Goal: Task Accomplishment & Management: Manage account settings

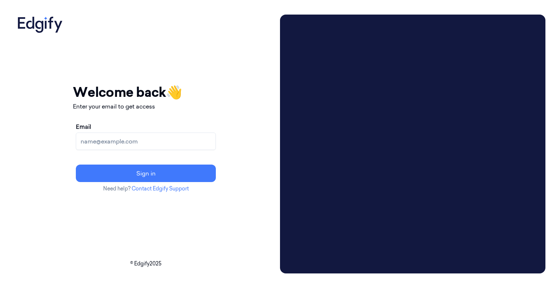
click at [214, 141] on input "Email" at bounding box center [146, 141] width 140 height 17
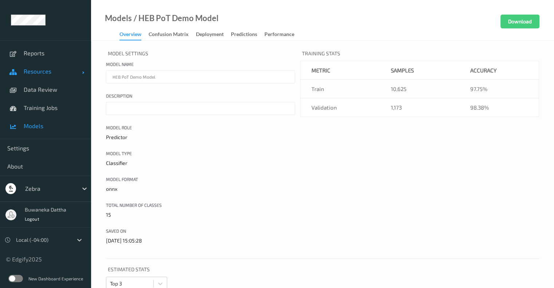
click at [36, 74] on span "Resources" at bounding box center [53, 71] width 58 height 7
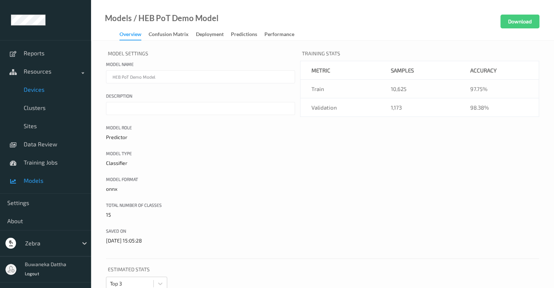
click at [34, 86] on span "Devices" at bounding box center [54, 89] width 60 height 7
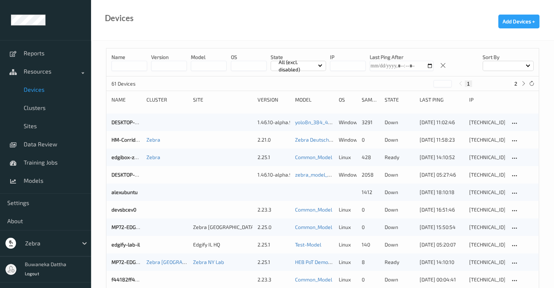
click at [133, 68] on input at bounding box center [130, 66] width 36 height 10
paste input "**********"
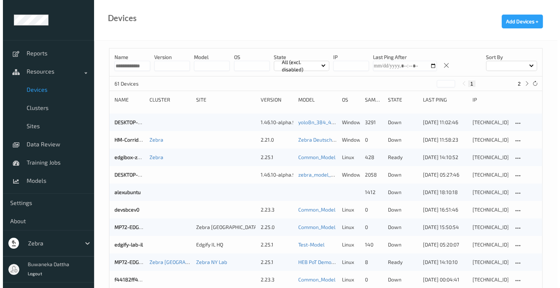
scroll to position [0, 7]
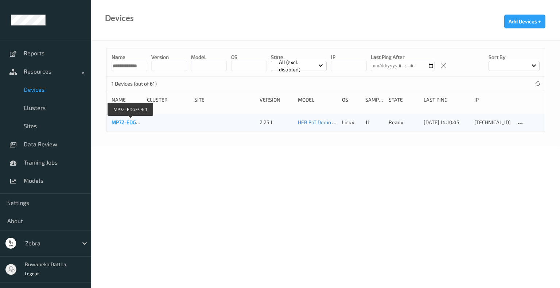
type input "**********"
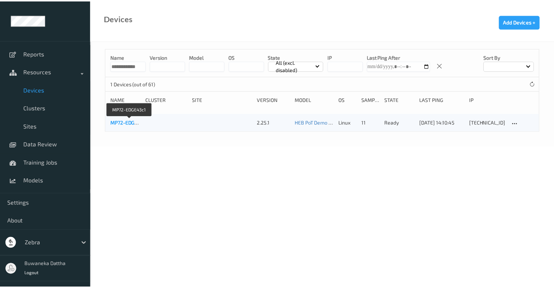
scroll to position [0, 0]
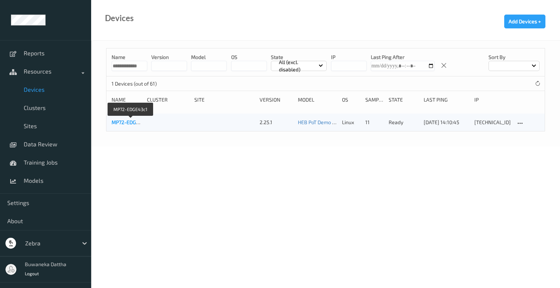
click at [133, 124] on link "MP72-EDGE43c1" at bounding box center [131, 122] width 38 height 6
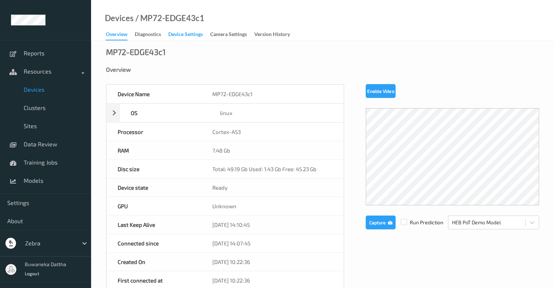
click at [197, 31] on div "Device Settings" at bounding box center [185, 35] width 35 height 9
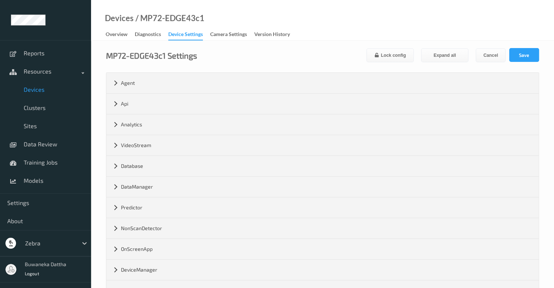
scroll to position [130, 0]
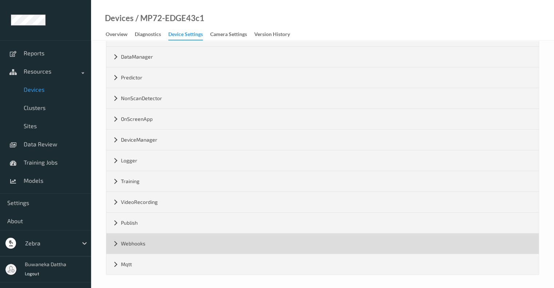
click at [139, 242] on div "Webhooks" at bounding box center [322, 244] width 433 height 20
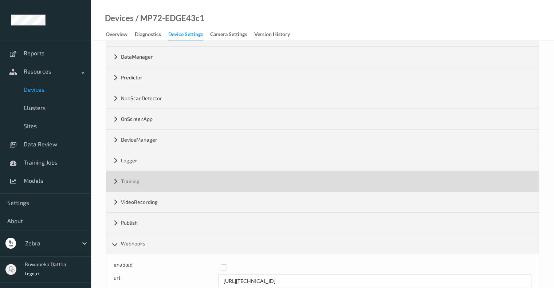
scroll to position [171, 0]
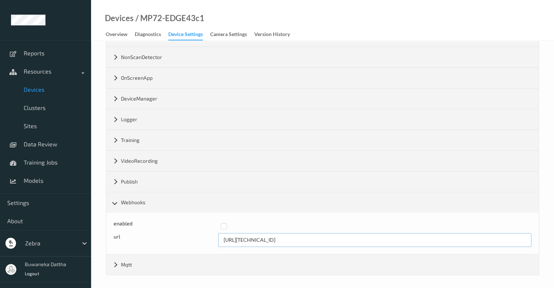
click at [330, 240] on input "http://192.168.0.104:8080" at bounding box center [374, 240] width 313 height 14
click at [268, 239] on input "http://192.168.0.104:8080" at bounding box center [374, 240] width 313 height 14
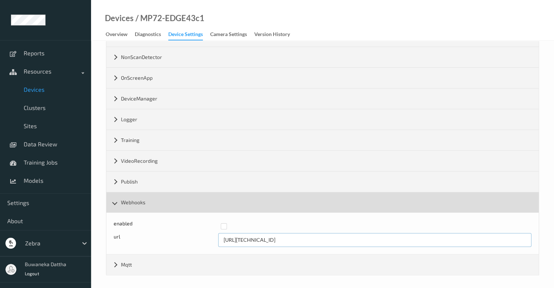
type input "[URL][TECHNICAL_ID]"
click at [255, 201] on div "Webhooks" at bounding box center [322, 202] width 433 height 20
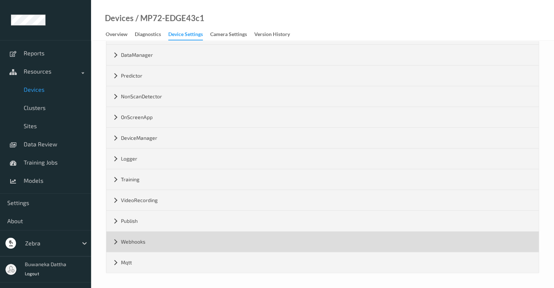
scroll to position [130, 0]
click at [233, 241] on div "Webhooks" at bounding box center [322, 244] width 433 height 20
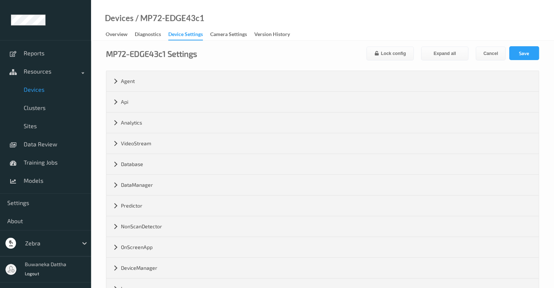
scroll to position [0, 0]
click at [522, 55] on button "Save" at bounding box center [525, 55] width 30 height 14
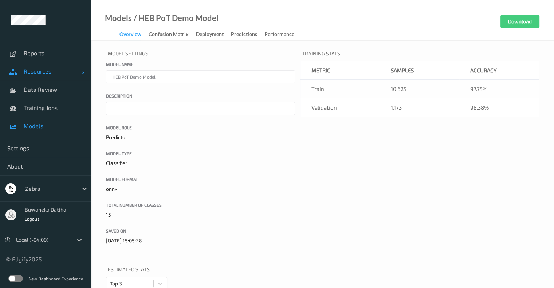
click at [44, 71] on span "Resources" at bounding box center [53, 71] width 58 height 7
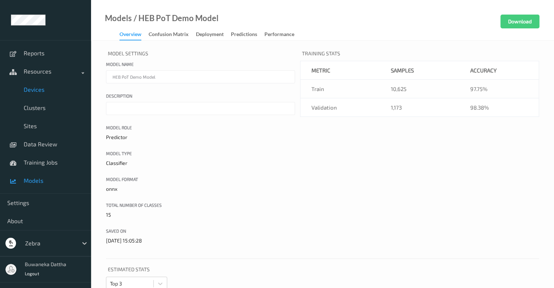
click at [25, 90] on span "Devices" at bounding box center [54, 89] width 60 height 7
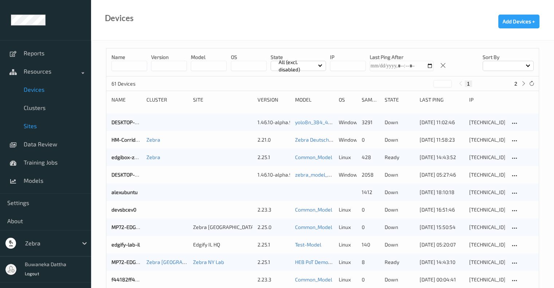
click at [33, 130] on link "Sites" at bounding box center [45, 126] width 91 height 18
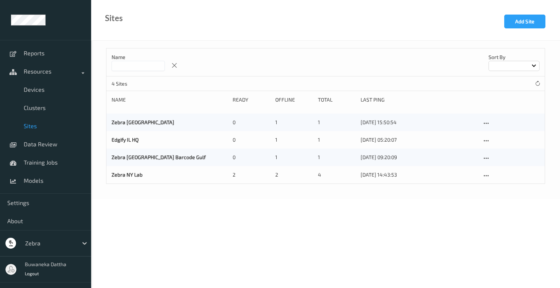
drag, startPoint x: 225, startPoint y: 116, endPoint x: 207, endPoint y: 219, distance: 104.6
click at [207, 219] on body "Reports Resources Devices Clusters Sites Data Review Training Jobs Models Setti…" at bounding box center [280, 144] width 560 height 288
click at [127, 176] on link "Zebra NY Lab" at bounding box center [127, 175] width 31 height 6
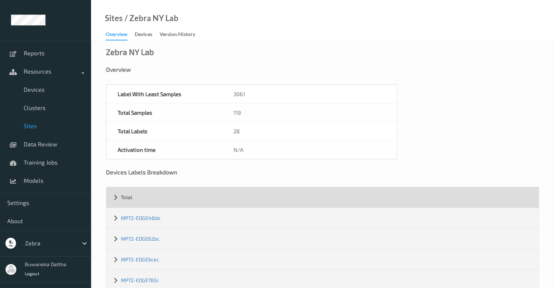
scroll to position [16, 0]
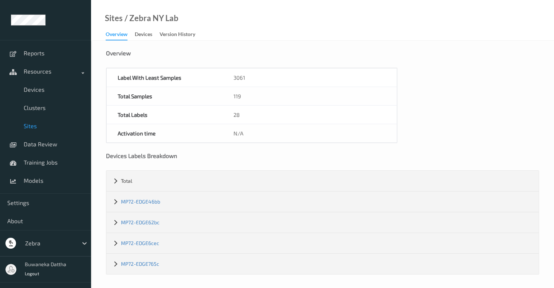
click at [32, 124] on span "Sites" at bounding box center [54, 125] width 60 height 7
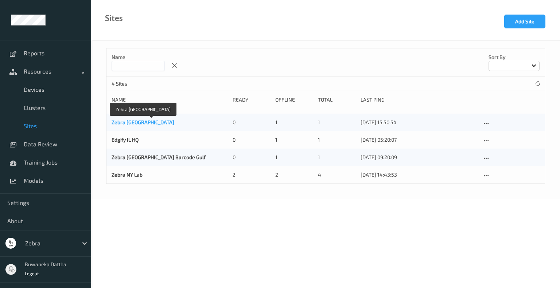
click at [134, 121] on link "Zebra [GEOGRAPHIC_DATA]" at bounding box center [143, 122] width 63 height 6
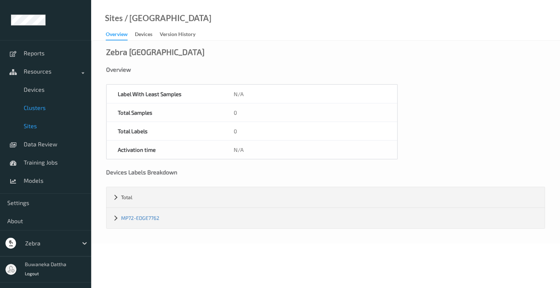
click at [38, 107] on span "Clusters" at bounding box center [54, 107] width 60 height 7
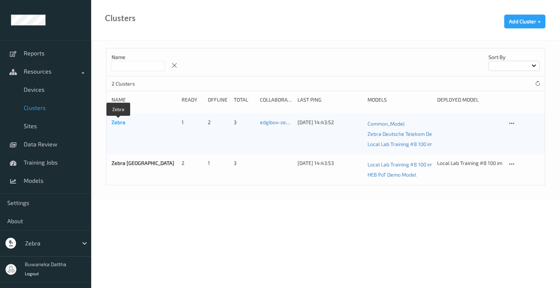
click at [124, 124] on link "Zebra" at bounding box center [119, 122] width 14 height 6
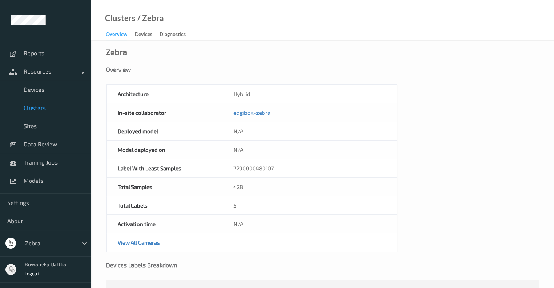
scroll to position [88, 0]
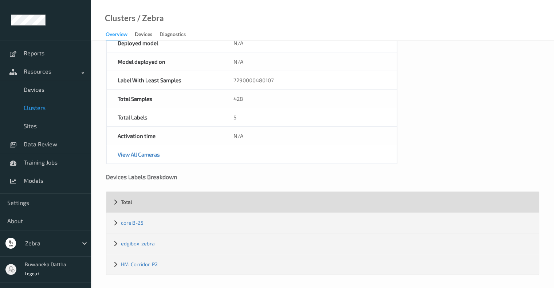
click at [114, 203] on div "Total" at bounding box center [322, 202] width 433 height 20
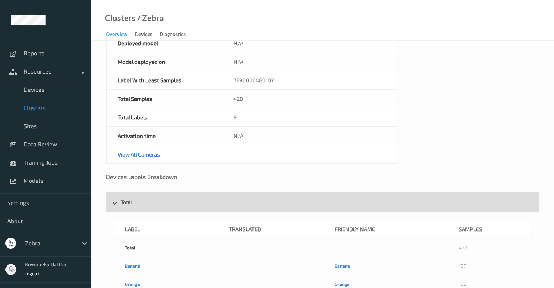
scroll to position [231, 0]
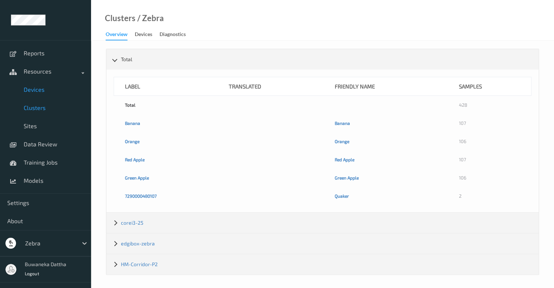
click at [34, 89] on span "Devices" at bounding box center [54, 89] width 60 height 7
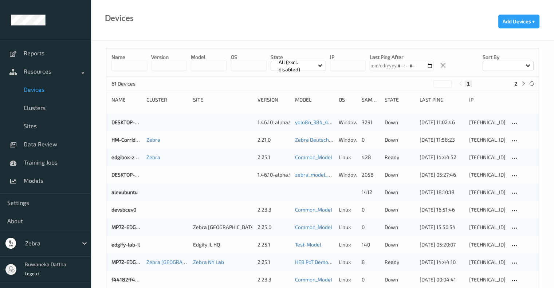
click at [128, 71] on div "Name version model OS State All (excl. disabled) IP Last Ping After Sort by" at bounding box center [322, 62] width 433 height 28
click at [132, 67] on input at bounding box center [130, 66] width 36 height 10
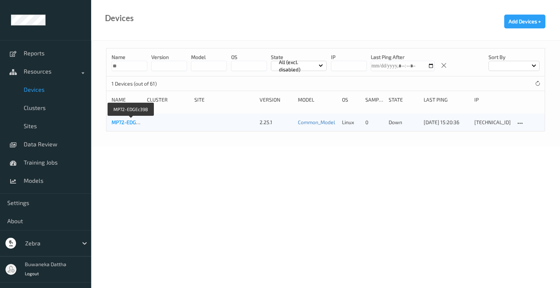
type input "**"
click at [120, 121] on link "MP72-EDGEc398" at bounding box center [131, 122] width 39 height 6
drag, startPoint x: 125, startPoint y: 65, endPoint x: 77, endPoint y: 65, distance: 47.7
click at [77, 65] on div "Reports Resources Devices Clusters Sites Data Review Training Jobs Models Setti…" at bounding box center [280, 53] width 560 height 106
type input "****"
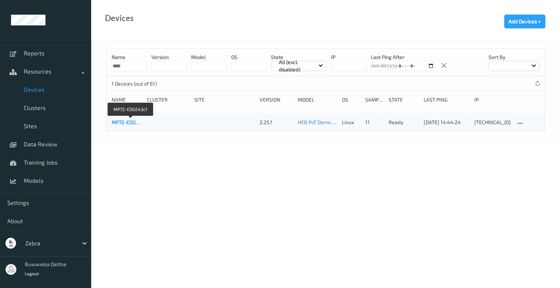
click at [114, 120] on link "MP72-EDGE43c1" at bounding box center [131, 122] width 38 height 6
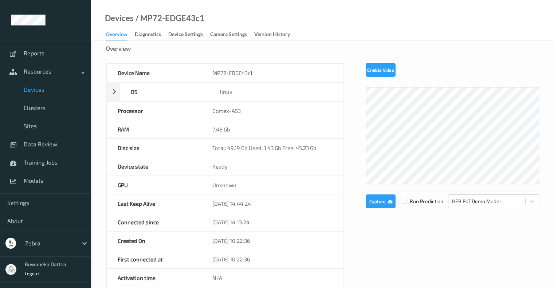
scroll to position [3, 0]
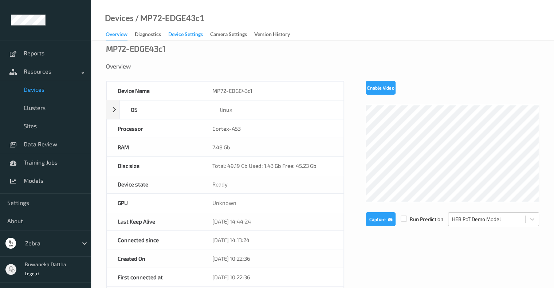
click at [190, 35] on div "Device Settings" at bounding box center [185, 35] width 35 height 9
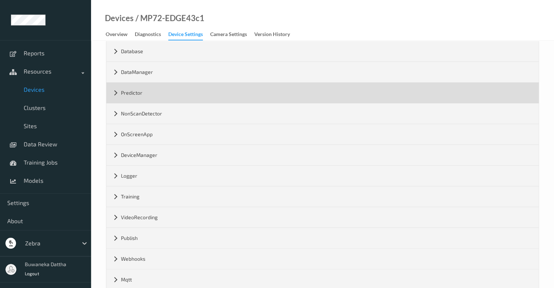
scroll to position [130, 0]
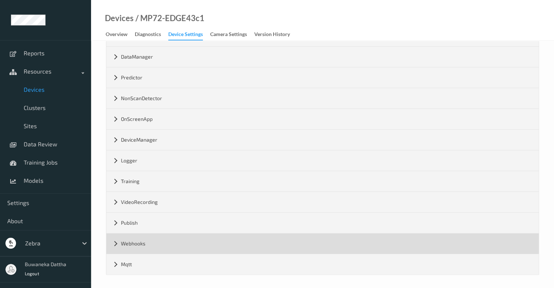
click at [144, 237] on div "Webhooks" at bounding box center [322, 244] width 433 height 20
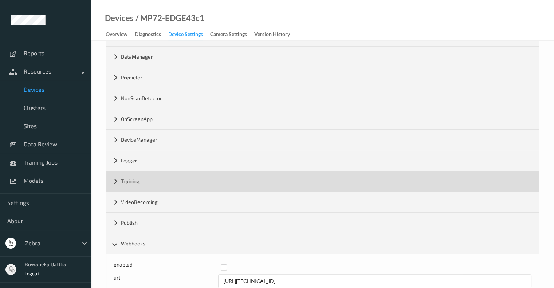
scroll to position [171, 0]
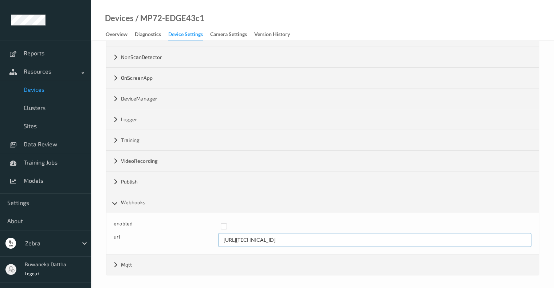
click at [268, 238] on input "[URL][TECHNICAL_ID]" at bounding box center [374, 240] width 313 height 14
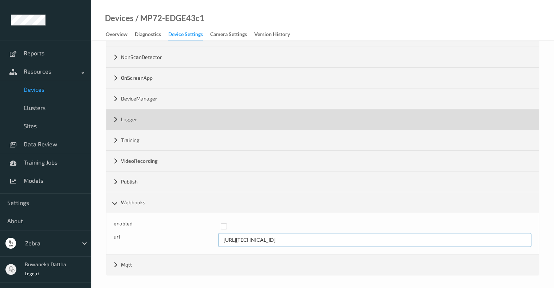
scroll to position [0, 0]
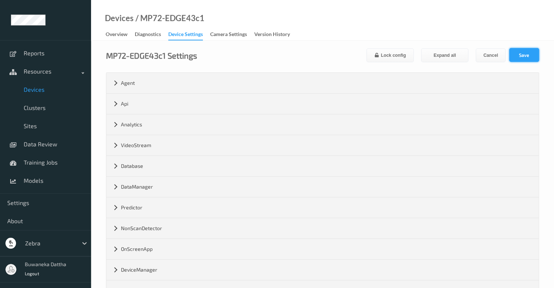
type input "[URL][TECHNICAL_ID]"
click at [529, 56] on button "Save" at bounding box center [525, 55] width 30 height 14
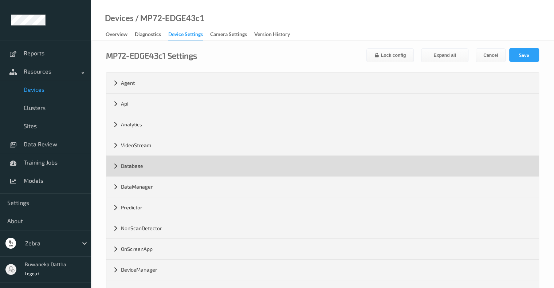
scroll to position [130, 0]
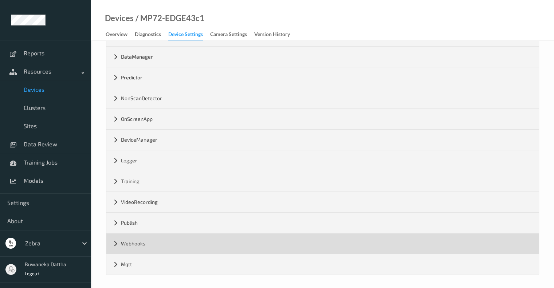
click at [134, 241] on div "Webhooks" at bounding box center [322, 244] width 433 height 20
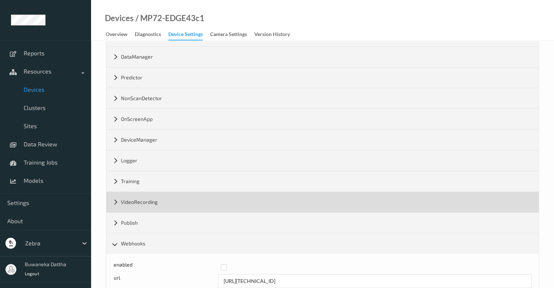
scroll to position [171, 0]
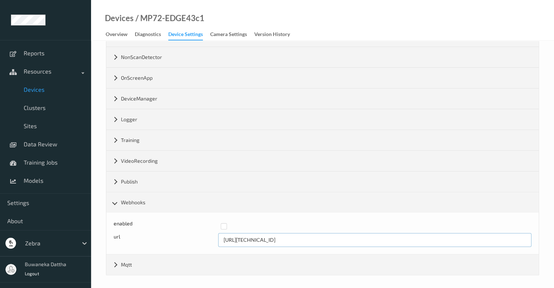
click at [270, 237] on input "[URL][TECHNICAL_ID]" at bounding box center [374, 240] width 313 height 14
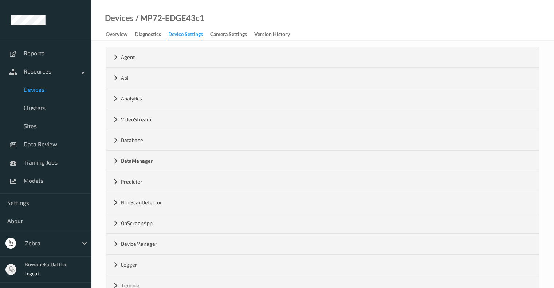
scroll to position [0, 0]
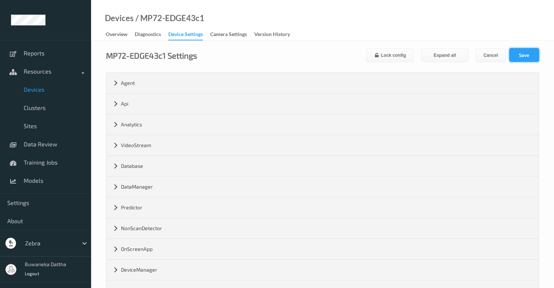
type input "[URL][TECHNICAL_ID]"
click at [522, 55] on button "Save" at bounding box center [525, 55] width 30 height 14
